Goal: Find specific page/section: Find specific page/section

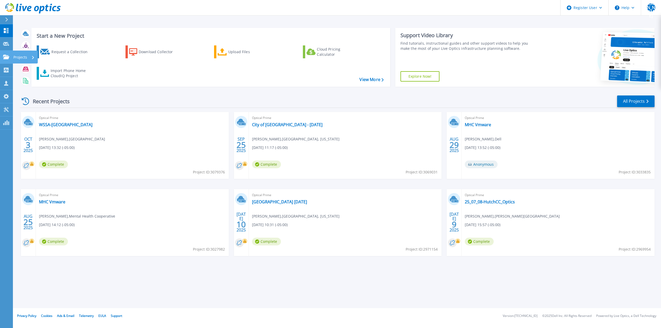
click at [7, 53] on link "Projects Projects" at bounding box center [6, 57] width 13 height 13
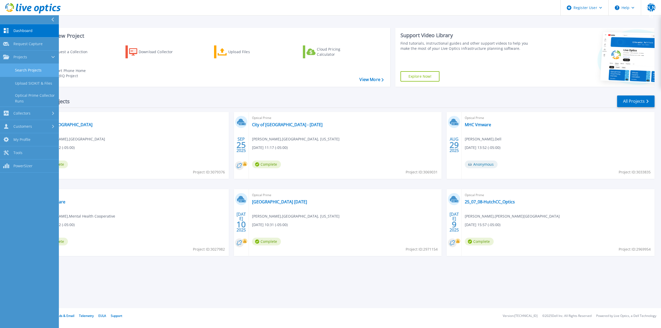
click at [36, 67] on link "Search Projects" at bounding box center [29, 70] width 59 height 13
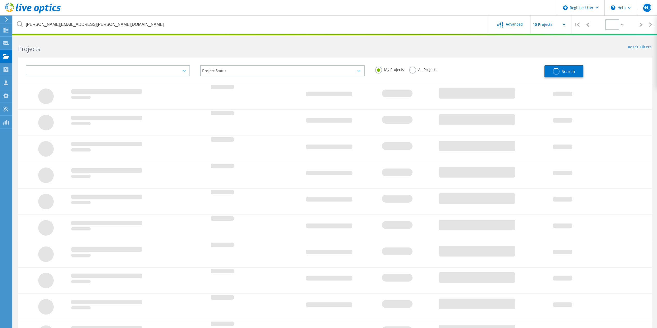
type input "1"
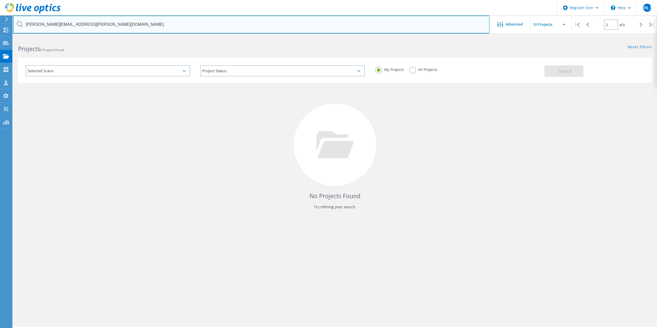
click at [75, 22] on input "scott.leblanc@jeffersoncountytx.gov" at bounding box center [251, 24] width 476 height 18
click at [74, 22] on input "scott.leblanc@jeffersoncountytx.gov" at bounding box center [251, 24] width 476 height 18
paste input "djkeele@milwaukee"
type input "djkeele@milwaukee.gov"
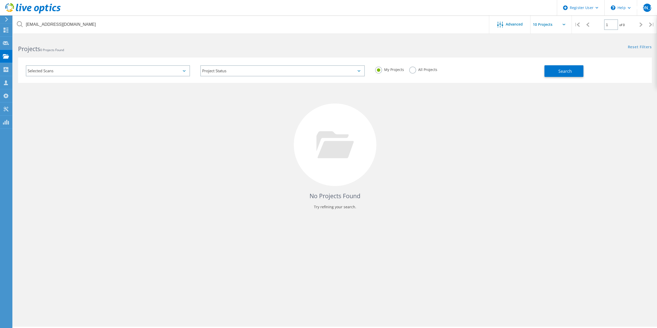
click at [422, 71] on label "All Projects" at bounding box center [423, 69] width 28 height 5
click at [413, 71] on label "All Projects" at bounding box center [423, 69] width 28 height 5
click at [0, 0] on input "All Projects" at bounding box center [0, 0] width 0 height 0
click at [552, 72] on button "Search" at bounding box center [563, 71] width 39 height 12
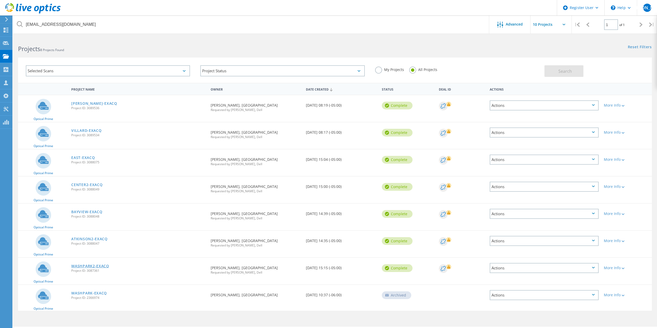
click at [89, 267] on link "WASHPARK2-EXACQ" at bounding box center [90, 266] width 38 height 4
